Goal: Check status: Check status

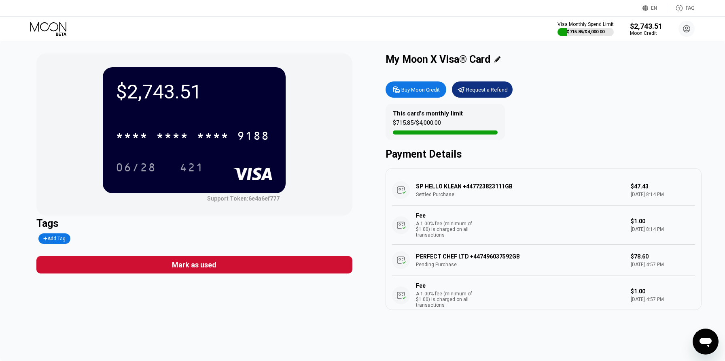
click at [571, 93] on div "Buy Moon Credit Request a Refund" at bounding box center [544, 89] width 316 height 16
click at [473, 136] on div "This card’s monthly limit $715.85 / $4,000.00" at bounding box center [445, 122] width 119 height 36
click at [60, 33] on icon at bounding box center [49, 29] width 38 height 14
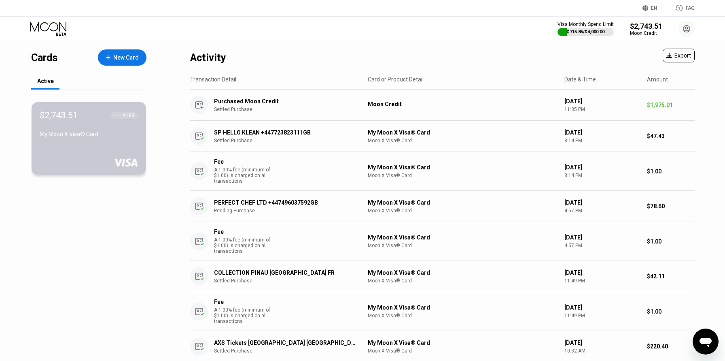
click at [89, 154] on div "$2,743.51 ● ● ● ● 9188 My Moon X Visa® Card" at bounding box center [89, 138] width 115 height 72
